Goal: Navigation & Orientation: Find specific page/section

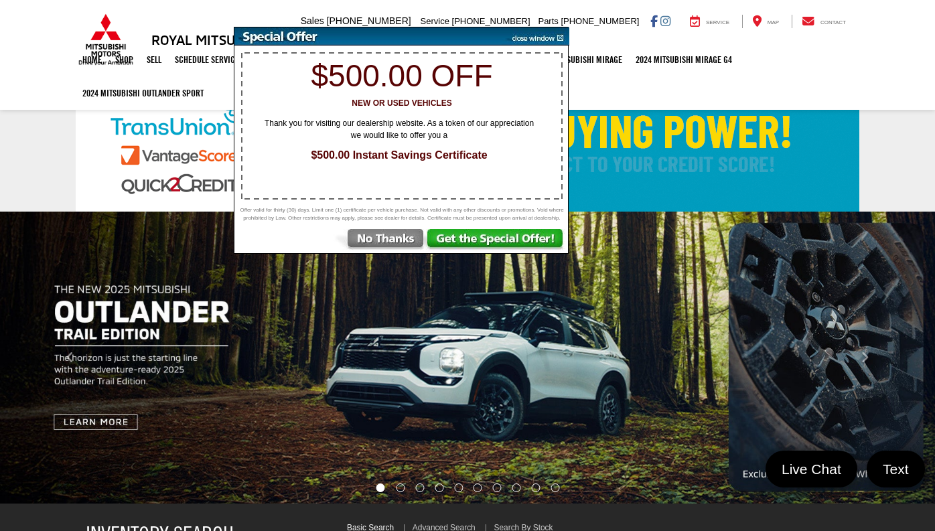
select select "Mitsubishi"
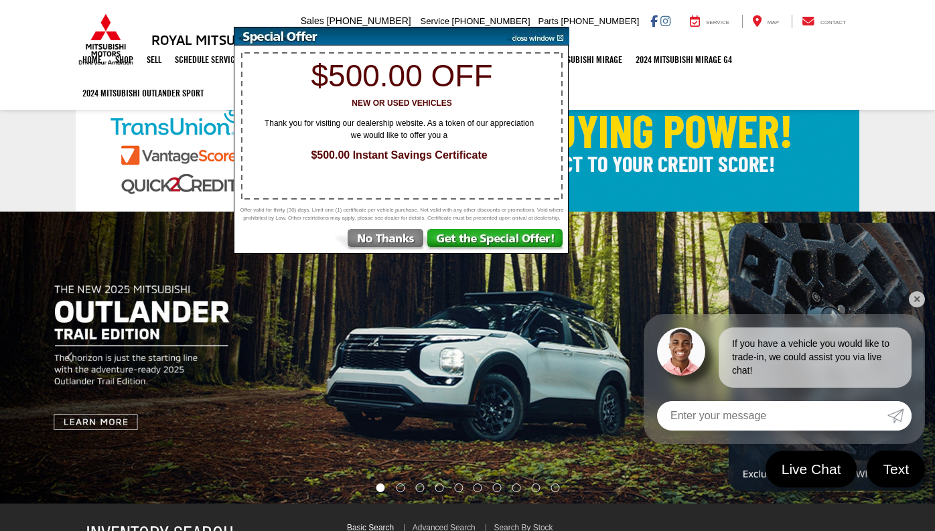
click at [562, 42] on img at bounding box center [536, 36] width 68 height 18
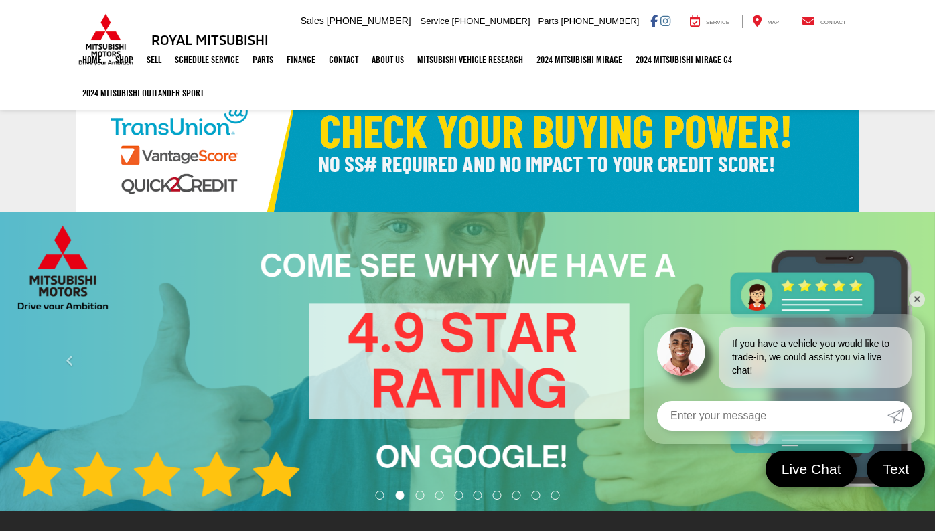
click at [775, 29] on div "[STREET_ADDRESS] Sales Mobile Sales [PHONE_NUMBER] Service [PHONE_NUMBER] Parts…" at bounding box center [578, 21] width 562 height 33
click at [776, 21] on span "Map" at bounding box center [773, 22] width 11 height 6
